Goal: Navigation & Orientation: Find specific page/section

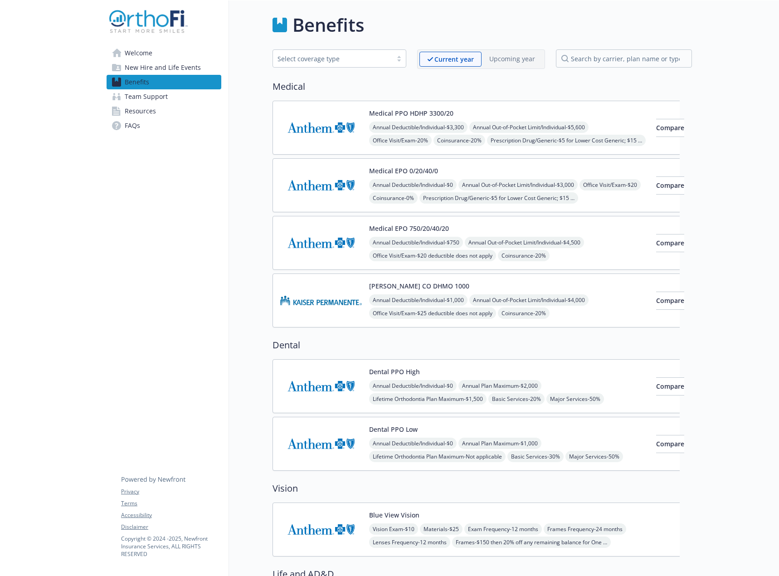
click at [169, 95] on link "Team Support" at bounding box center [164, 96] width 115 height 15
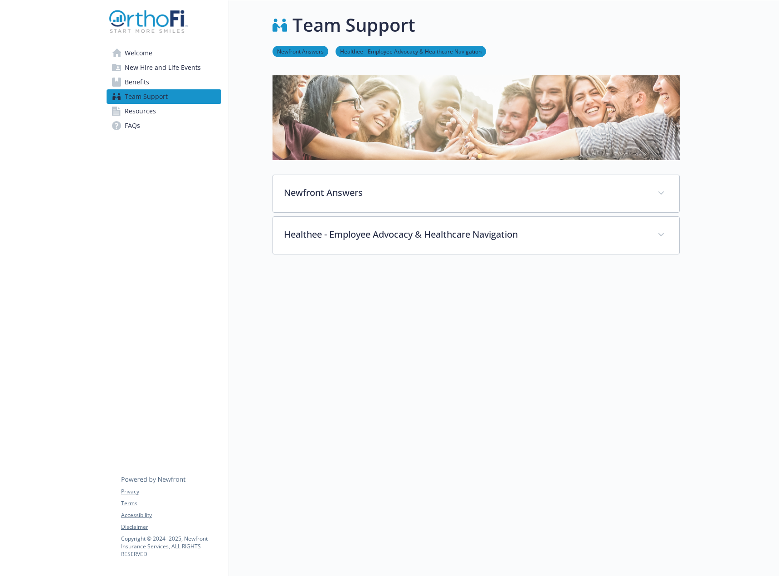
click at [146, 52] on span "Welcome" at bounding box center [139, 53] width 28 height 15
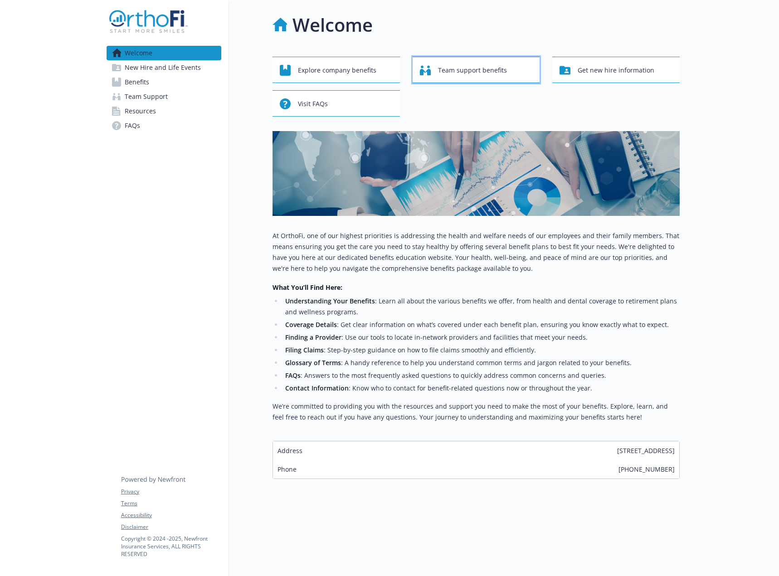
click at [482, 73] on span "Team support benefits" at bounding box center [472, 70] width 69 height 17
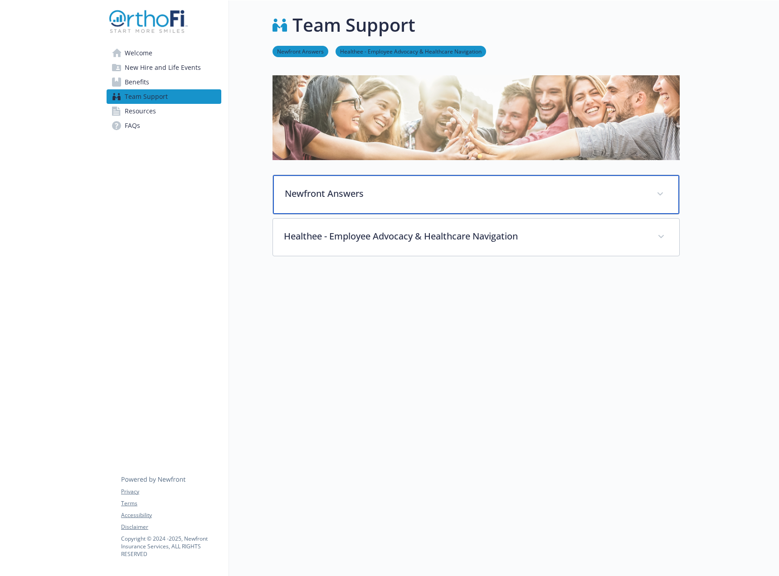
click at [376, 200] on div "Newfront Answers" at bounding box center [476, 194] width 406 height 39
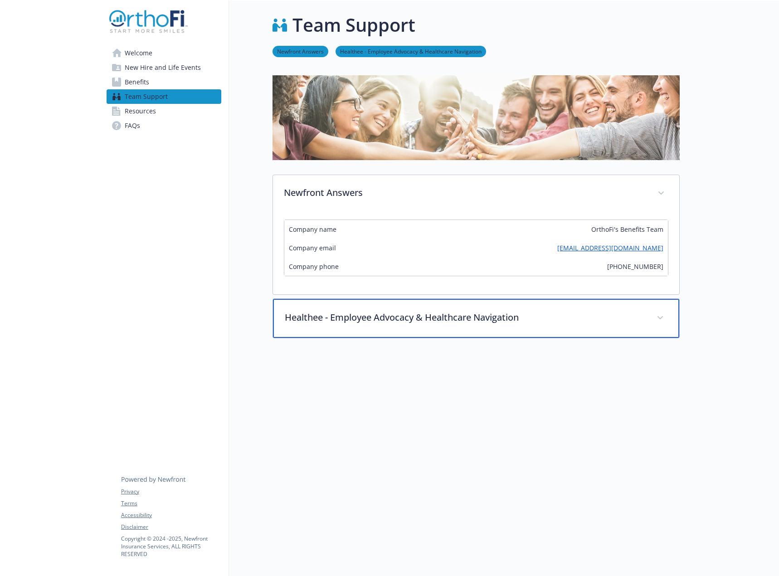
click at [438, 329] on div "Healthee - Employee Advocacy & Healthcare Navigation" at bounding box center [476, 318] width 406 height 39
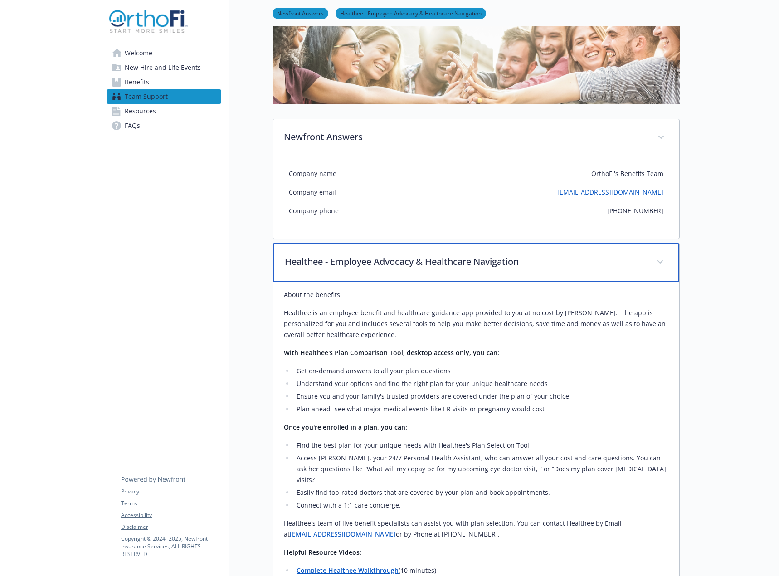
scroll to position [45, 0]
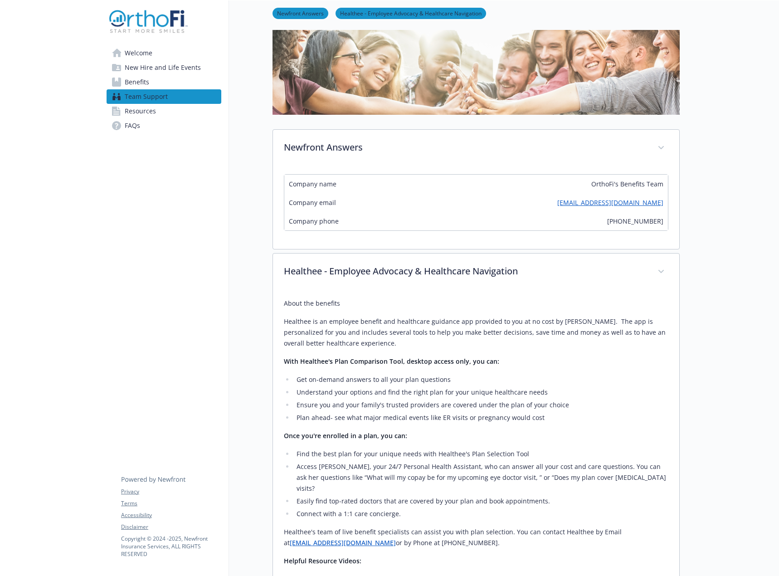
click at [135, 110] on span "Resources" at bounding box center [140, 111] width 31 height 15
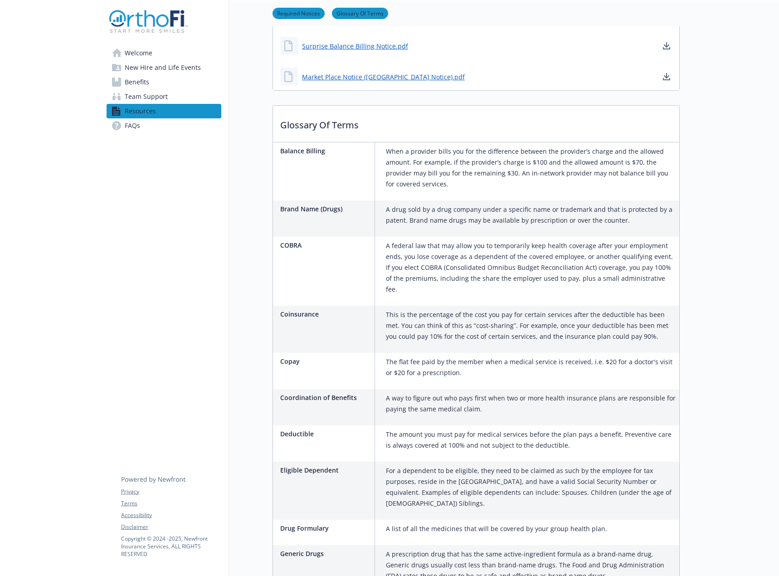
scroll to position [635, 0]
